Goal: Task Accomplishment & Management: Manage account settings

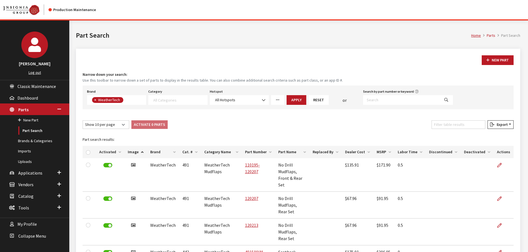
select select
click at [89, 152] on input "checkbox" at bounding box center [88, 152] width 4 height 4
checkbox input "true"
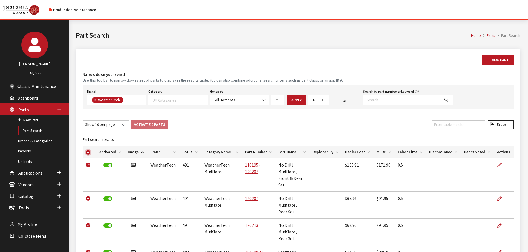
checkbox input "true"
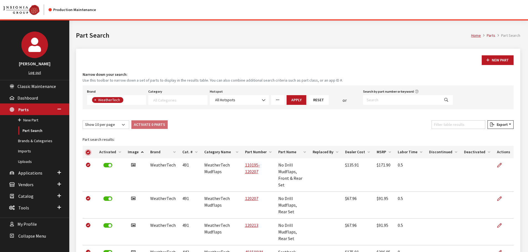
checkbox input "true"
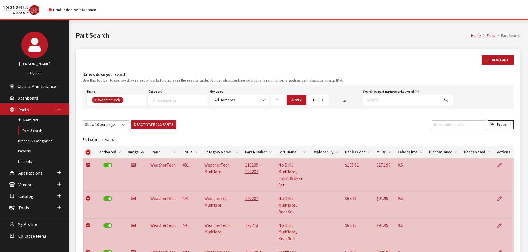
click at [89, 152] on input "checkbox" at bounding box center [88, 152] width 4 height 4
checkbox input "false"
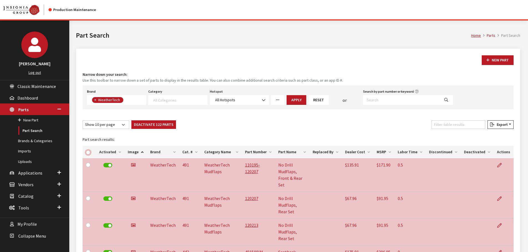
checkbox input "false"
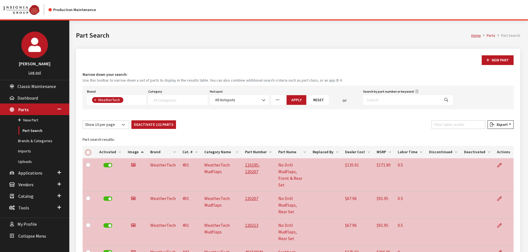
checkbox input "false"
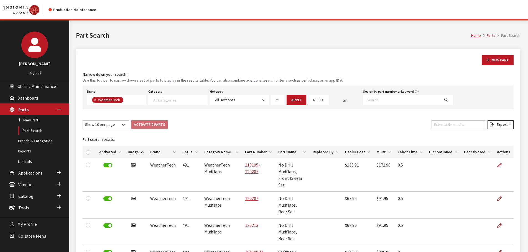
click at [276, 101] on icon "More Filters" at bounding box center [278, 100] width 4 height 4
click at [293, 179] on span "Today" at bounding box center [304, 180] width 55 height 6
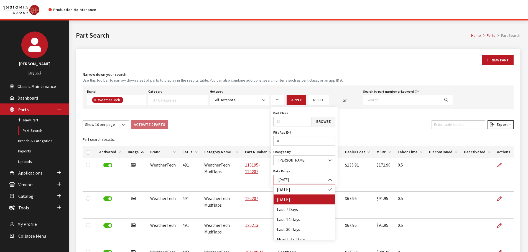
select select "2"
click at [293, 99] on button "Apply" at bounding box center [296, 100] width 20 height 10
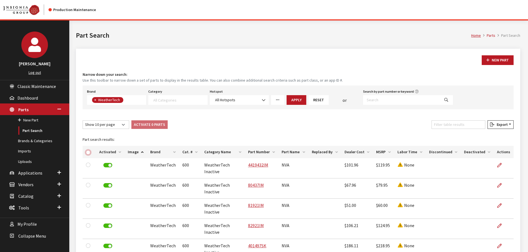
click at [88, 153] on input "checkbox" at bounding box center [88, 152] width 4 height 4
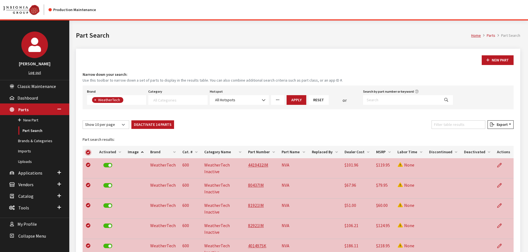
checkbox input "true"
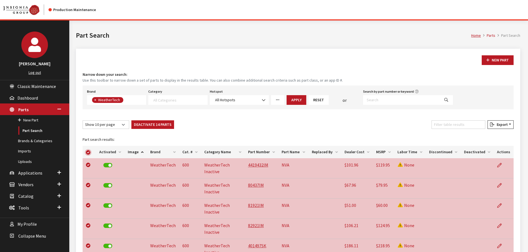
checkbox input "true"
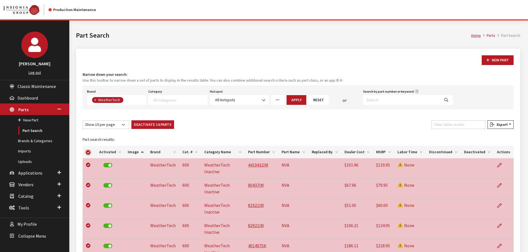
checkbox input "true"
click at [88, 153] on input "checkbox" at bounding box center [88, 152] width 4 height 4
checkbox input "false"
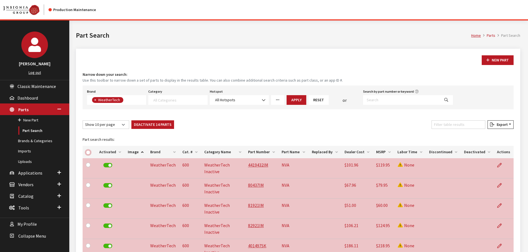
checkbox input "false"
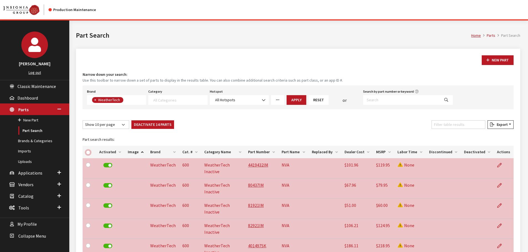
checkbox input "false"
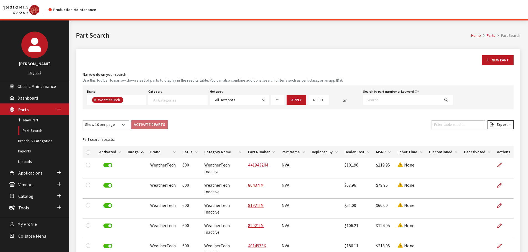
click at [226, 115] on div "New Part Narrow down your search: Use this toolbar to narrow down a set of part…" at bounding box center [298, 216] width 444 height 335
click at [25, 152] on link "Imports" at bounding box center [34, 151] width 69 height 10
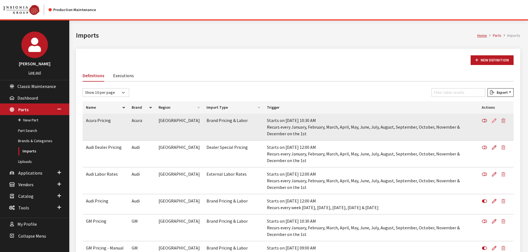
click at [495, 121] on icon at bounding box center [494, 121] width 4 height 4
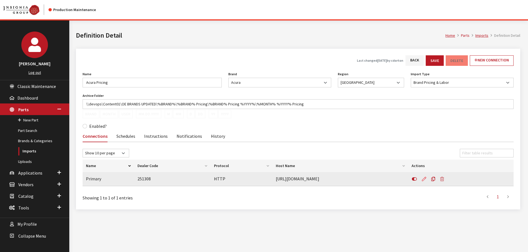
click at [423, 180] on icon at bounding box center [424, 179] width 4 height 4
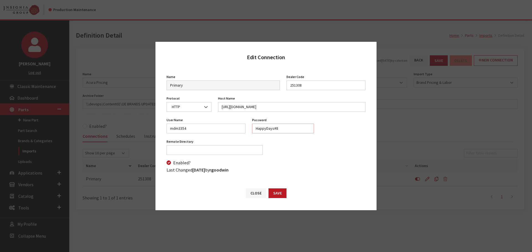
drag, startPoint x: 275, startPoint y: 130, endPoint x: 239, endPoint y: 128, distance: 36.1
click at [239, 128] on div "User Name mdm3354 Password HappyDays#8 Password is required Mode Not Set Binary…" at bounding box center [265, 127] width 205 height 22
paste input "BlueBlood#4"
type input "BlueBlood#4"
click at [277, 192] on button "Save" at bounding box center [277, 194] width 18 height 10
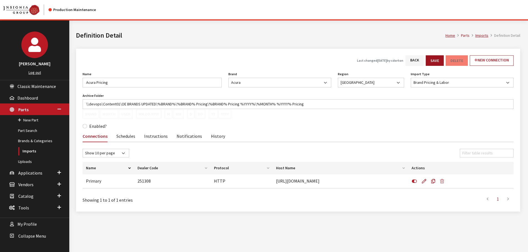
click at [436, 60] on button "Save" at bounding box center [434, 60] width 18 height 11
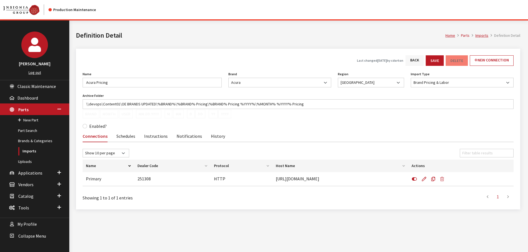
click at [411, 59] on link "Back" at bounding box center [414, 60] width 18 height 11
